Goal: Task Accomplishment & Management: Manage account settings

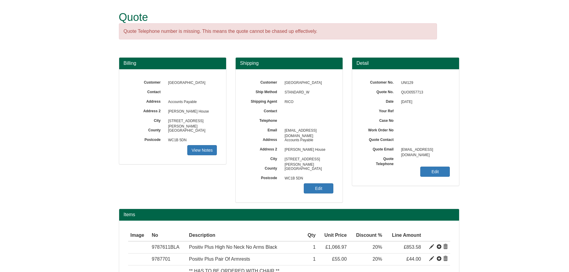
click at [319, 194] on div "Customer University of London Ship Method STANDARD_W Shipping Agent RICO Contac…" at bounding box center [289, 135] width 107 height 133
click at [319, 191] on link "Edit" at bounding box center [319, 189] width 30 height 10
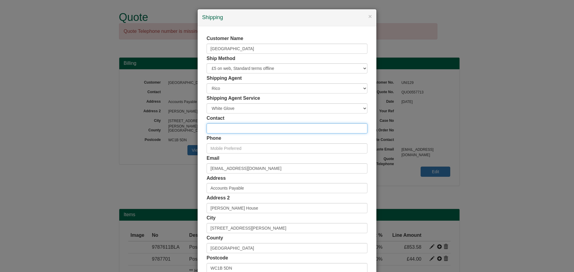
click at [220, 131] on input "text" at bounding box center [287, 128] width 161 height 10
type input "[PERSON_NAME]"
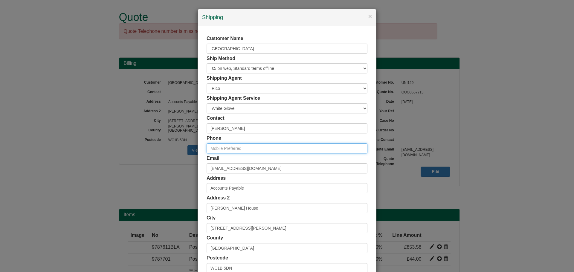
paste input "[PHONE_NUMBER]"
type input "[PHONE_NUMBER]"
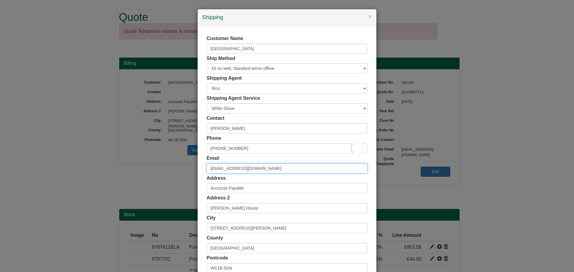
click at [229, 168] on input "[EMAIL_ADDRESS][DOMAIN_NAME]" at bounding box center [287, 169] width 161 height 10
drag, startPoint x: 258, startPoint y: 168, endPoint x: 201, endPoint y: 170, distance: 57.7
click at [201, 170] on div "Customer Name University of London Ship Method Free of Charge £5 Flat Rate £7.5…" at bounding box center [287, 164] width 179 height 276
paste input "[EMAIL_ADDRESS][DOMAIN_NAME]"
type input "[EMAIL_ADDRESS][DOMAIN_NAME]"
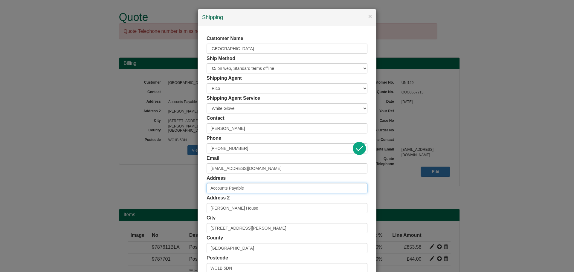
drag, startPoint x: 254, startPoint y: 188, endPoint x: 171, endPoint y: 190, distance: 83.1
click at [171, 190] on div "× Shipping Customer Name University of London Ship Method Free of Charge £5 Fla…" at bounding box center [287, 136] width 574 height 272
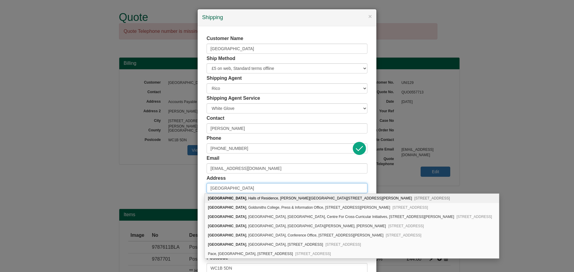
click at [262, 184] on input "[GEOGRAPHIC_DATA]" at bounding box center [287, 188] width 161 height 10
type input "[GEOGRAPHIC_DATA]"
click at [263, 180] on div "Address University of London" at bounding box center [287, 184] width 161 height 19
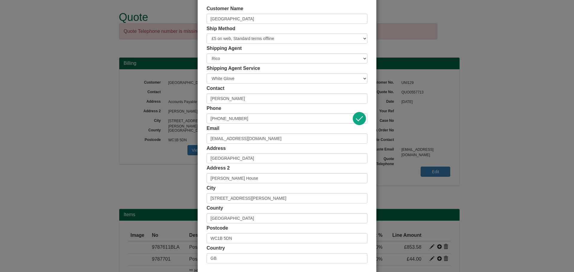
scroll to position [59, 0]
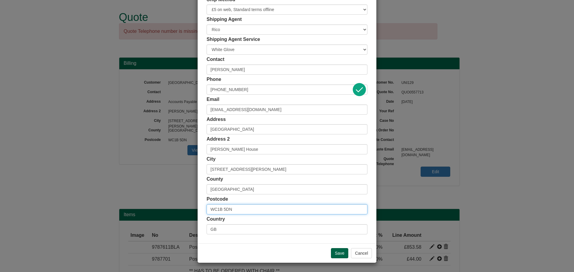
drag, startPoint x: 234, startPoint y: 210, endPoint x: 194, endPoint y: 211, distance: 40.4
click at [194, 211] on div "× Shipping Customer Name University of London Ship Method Free of Charge £5 Fla…" at bounding box center [287, 136] width 574 height 272
click at [335, 253] on input "Save" at bounding box center [339, 253] width 17 height 10
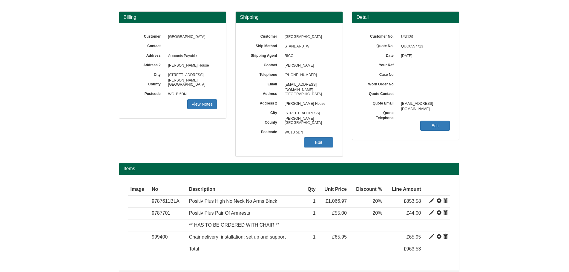
scroll to position [60, 0]
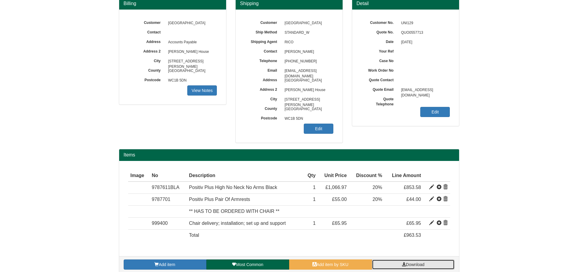
click at [401, 265] on link "Download" at bounding box center [413, 265] width 83 height 10
